Goal: Information Seeking & Learning: Learn about a topic

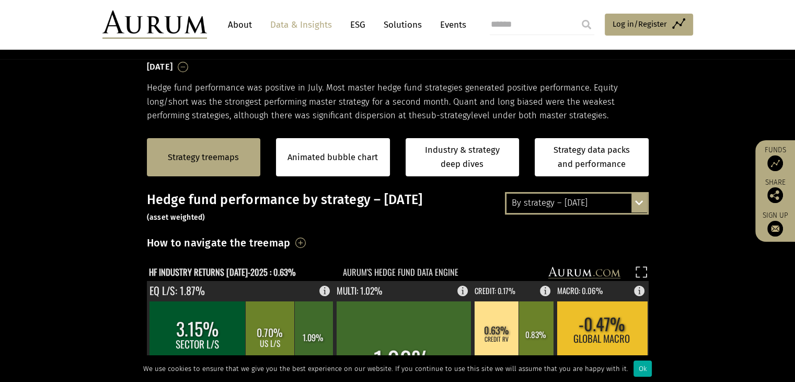
scroll to position [157, 0]
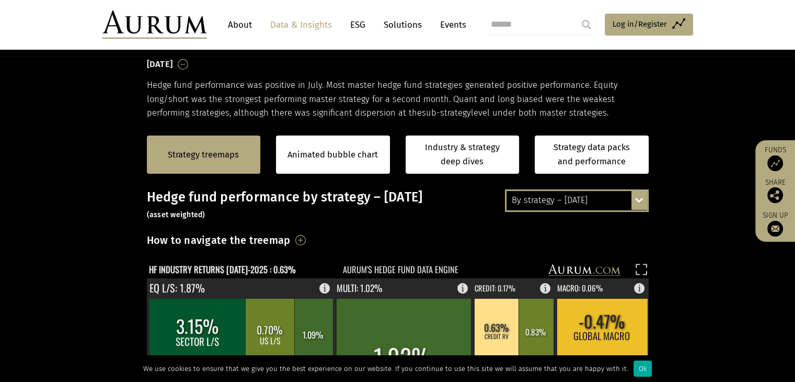
click at [629, 205] on div "By strategy – [DATE]" at bounding box center [577, 200] width 141 height 19
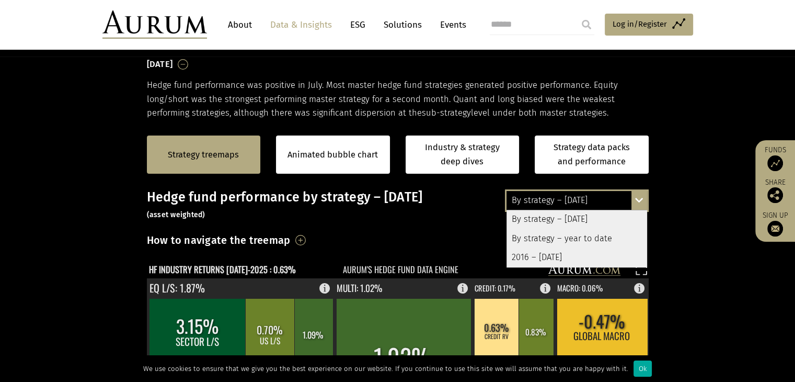
click at [567, 258] on div "2016 – [DATE]" at bounding box center [577, 257] width 141 height 19
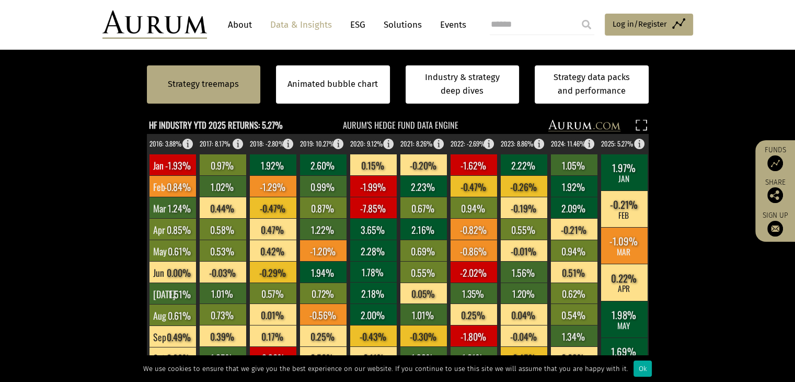
scroll to position [261, 0]
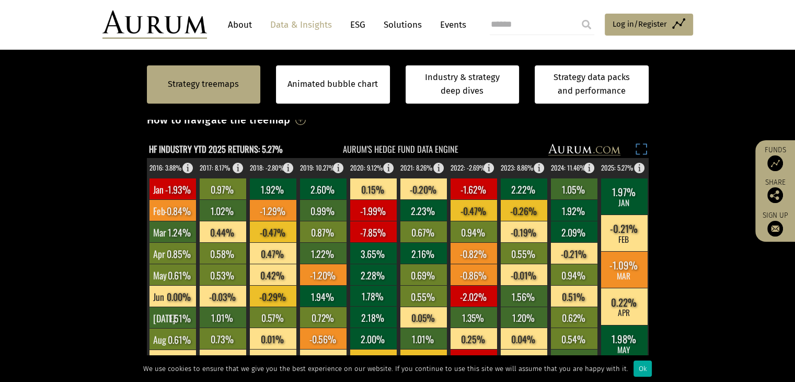
click at [644, 151] on rect at bounding box center [641, 150] width 15 height 15
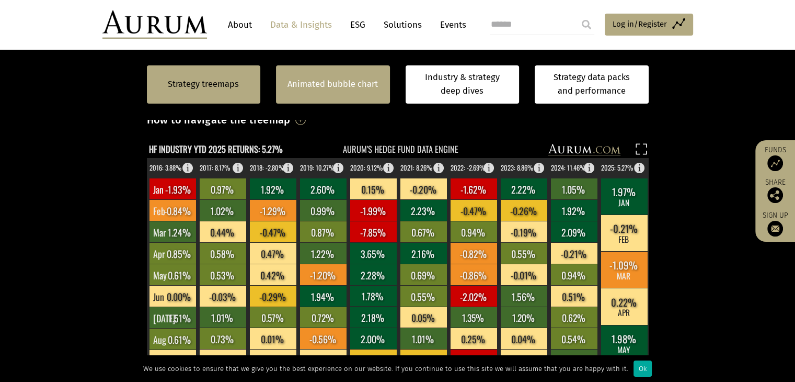
click at [349, 65] on div "Animated bubble chart" at bounding box center [333, 84] width 114 height 38
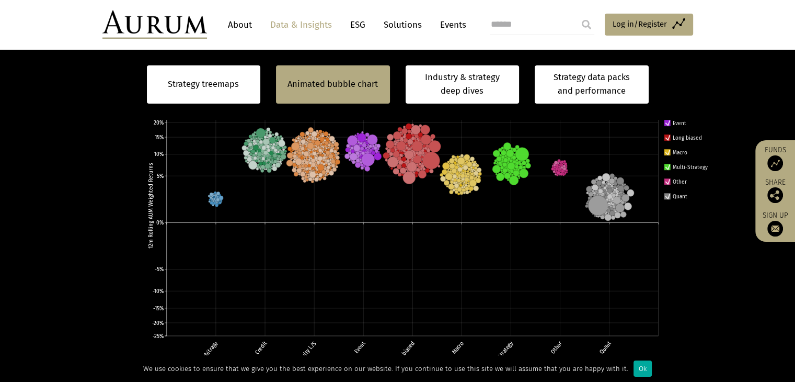
scroll to position [366, 0]
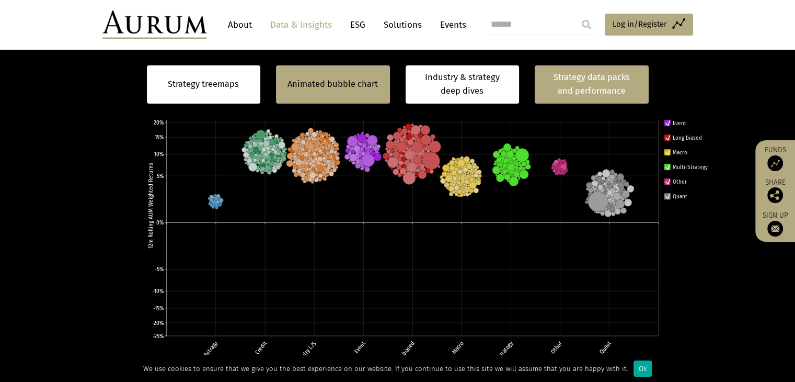
click at [572, 93] on link "Strategy data packs and performance" at bounding box center [592, 84] width 114 height 38
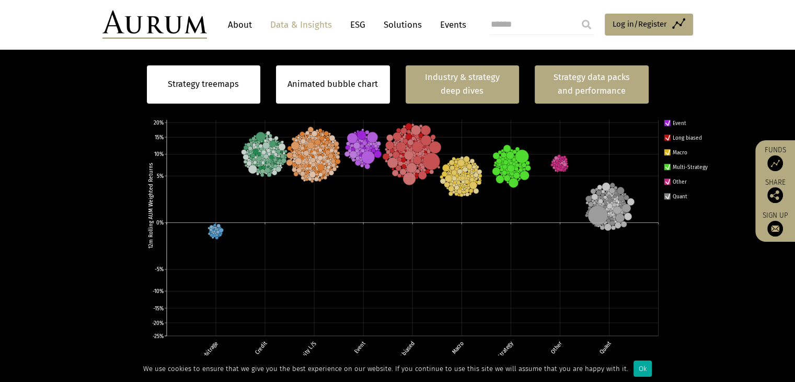
click at [477, 86] on link "Industry & strategy deep dives" at bounding box center [463, 84] width 114 height 38
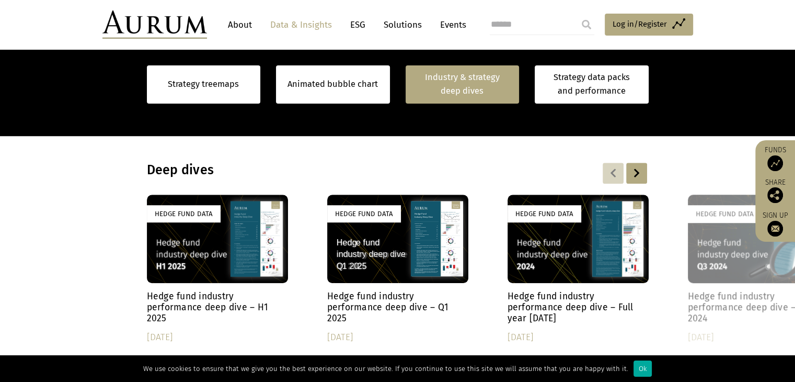
scroll to position [811, 0]
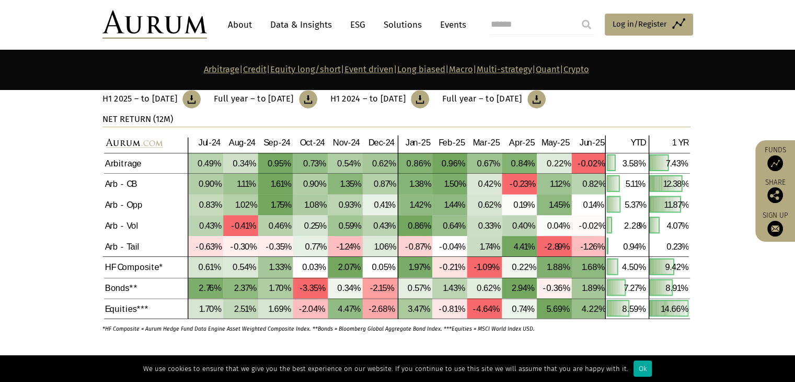
scroll to position [418, 0]
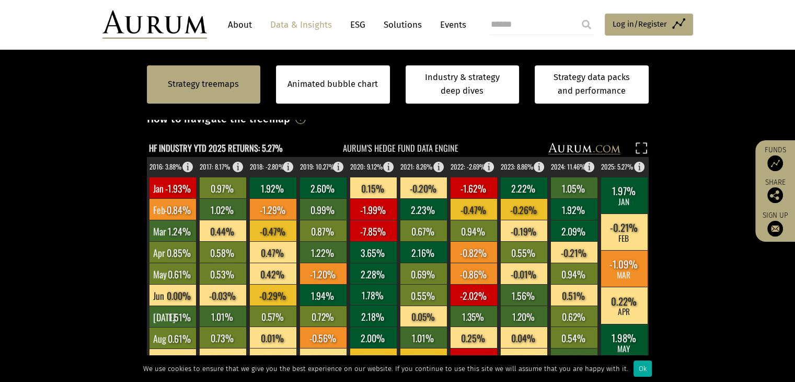
scroll to position [210, 0]
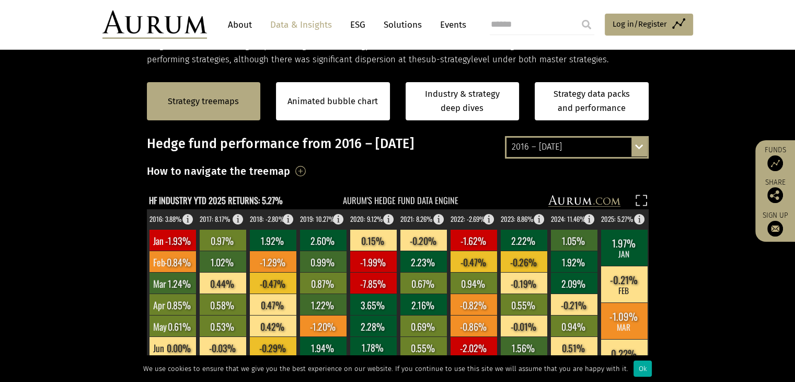
click at [291, 169] on h3 "How to navigate the treemap" at bounding box center [219, 171] width 144 height 18
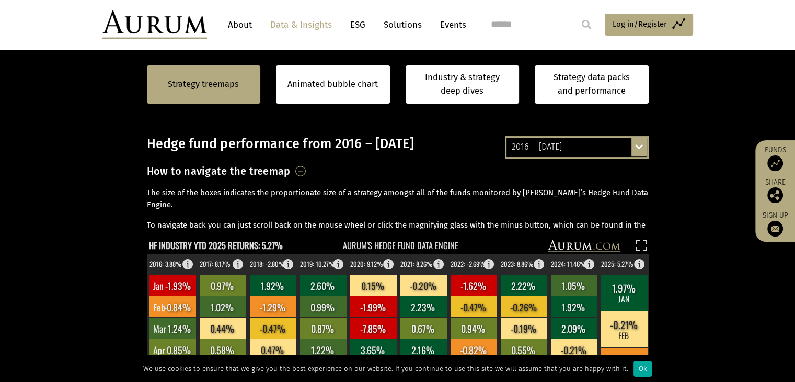
scroll to position [262, 0]
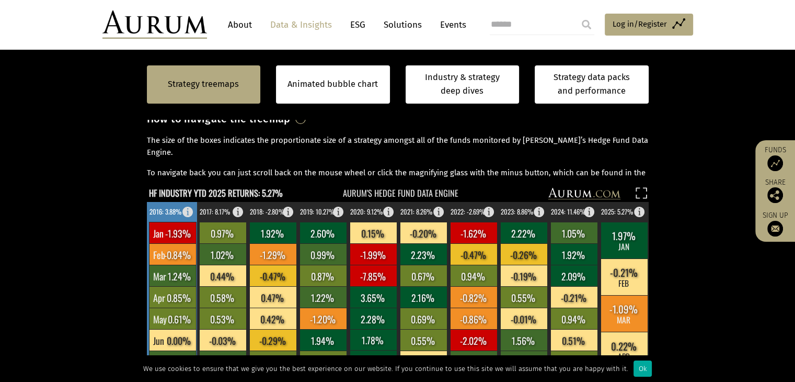
click at [170, 215] on text "2016: 3.88%" at bounding box center [166, 212] width 32 height 10
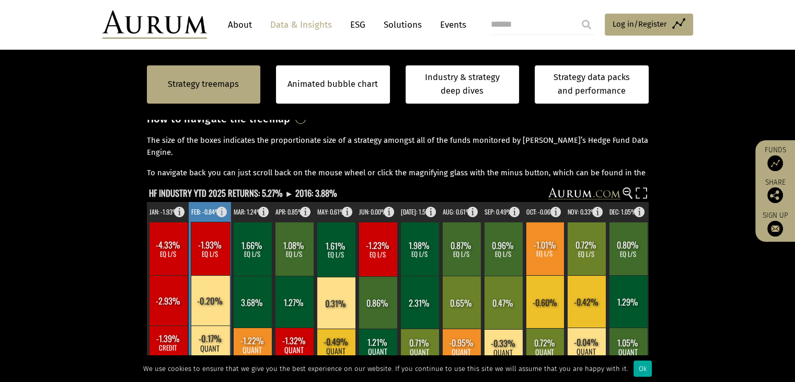
click at [202, 215] on text "FEB: -0.84%" at bounding box center [205, 212] width 29 height 10
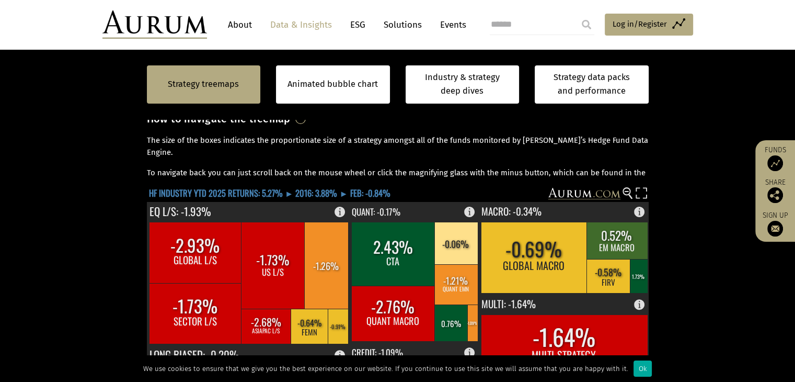
click at [215, 194] on text "HF INDUSTRY YTD 2025 RETURNS: 5.27% ► 2016: 3.88% ► FEB: -0.84%" at bounding box center [270, 192] width 242 height 13
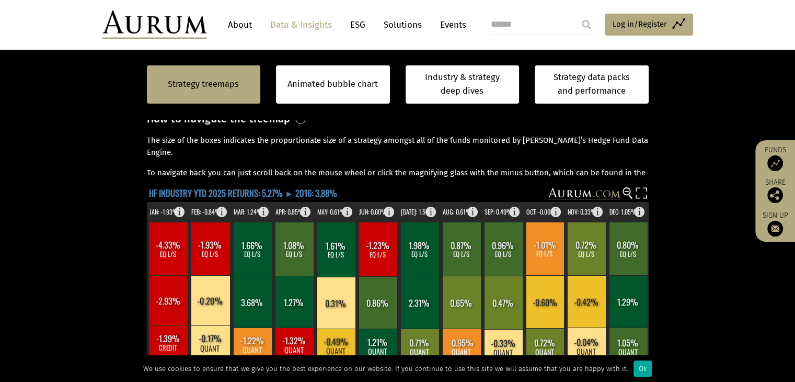
click at [195, 191] on text "HF INDUSTRY YTD 2025 RETURNS: 5.27% ► 2016: 3.88%" at bounding box center [243, 192] width 188 height 13
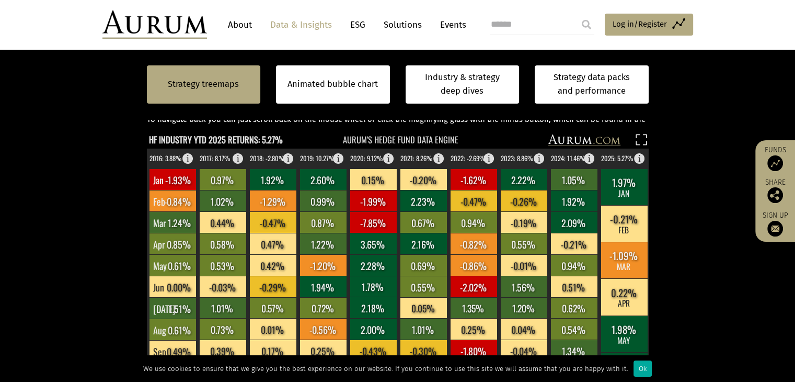
scroll to position [315, 0]
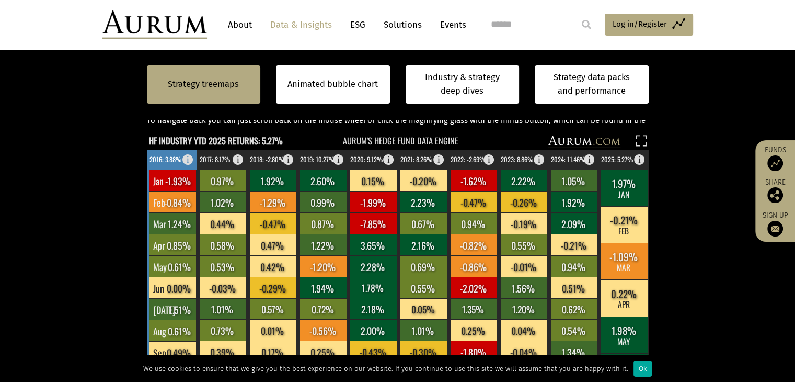
click at [171, 159] on text "2016: 3.88%" at bounding box center [166, 159] width 32 height 10
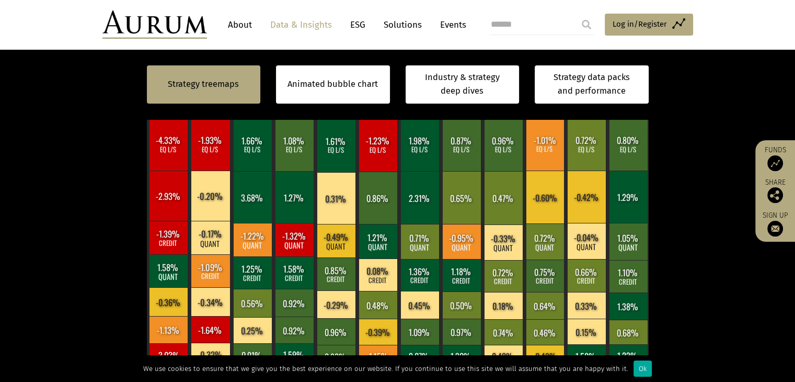
scroll to position [210, 0]
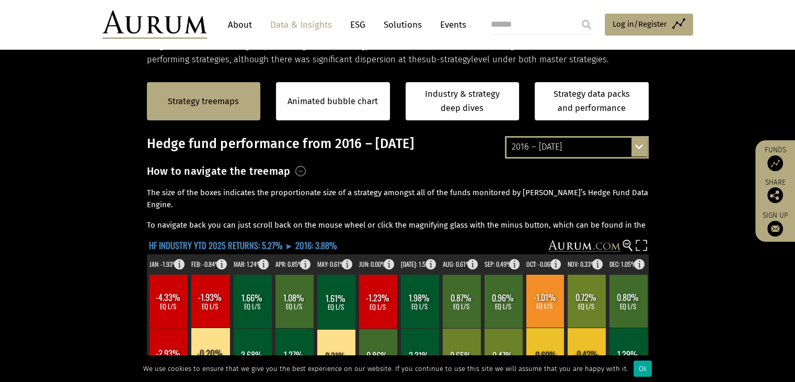
click at [194, 244] on text "HF INDUSTRY YTD 2025 RETURNS: 5.27% ► 2016: 3.88%" at bounding box center [243, 244] width 188 height 13
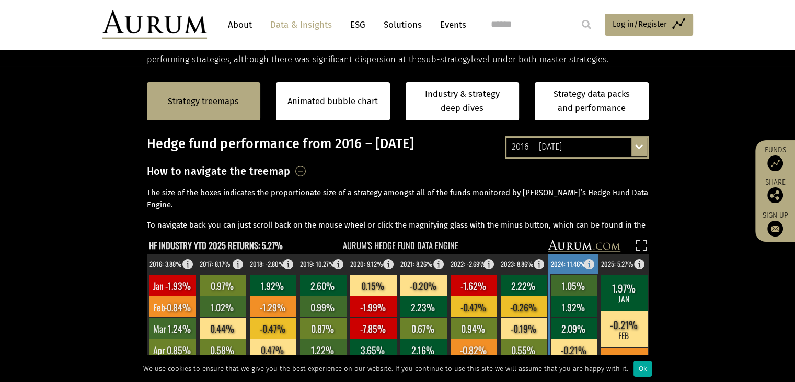
click at [560, 263] on text "2024: 11.46%" at bounding box center [568, 264] width 35 height 10
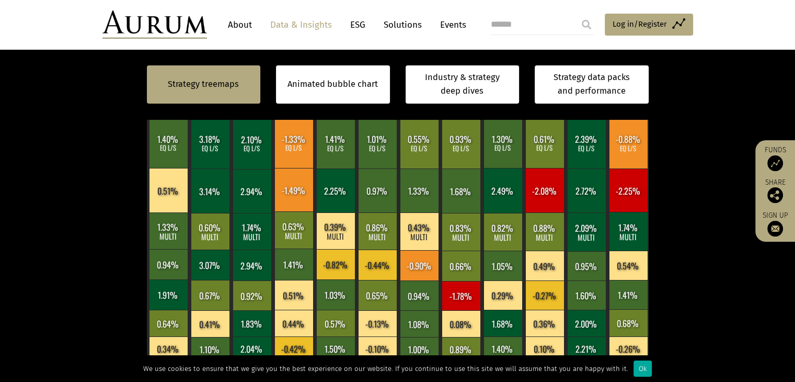
scroll to position [315, 0]
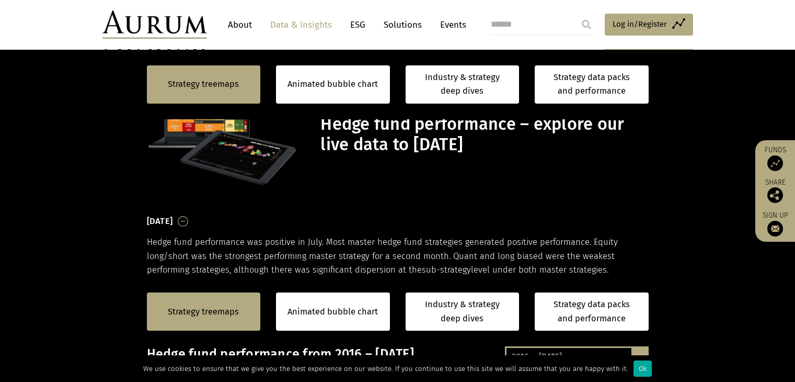
scroll to position [315, 0]
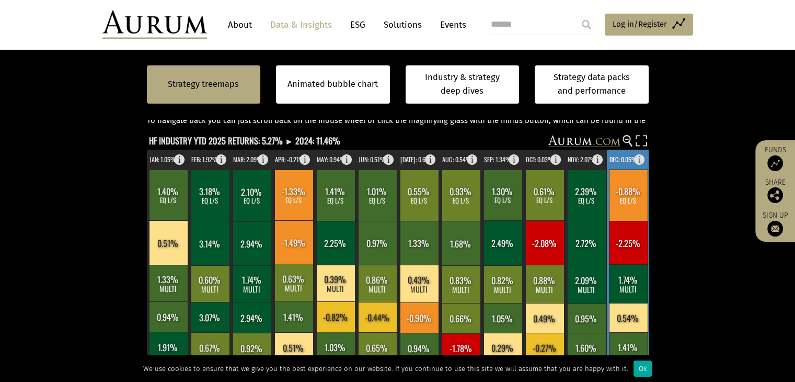
click at [627, 159] on text "DEC: 0.05%" at bounding box center [624, 159] width 28 height 10
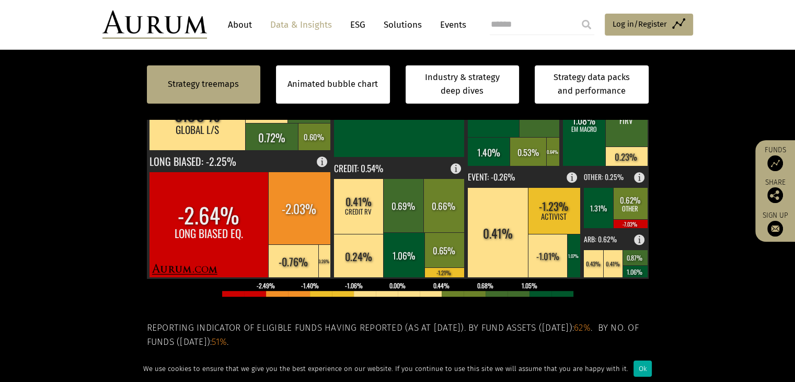
scroll to position [419, 0]
